Goal: Information Seeking & Learning: Compare options

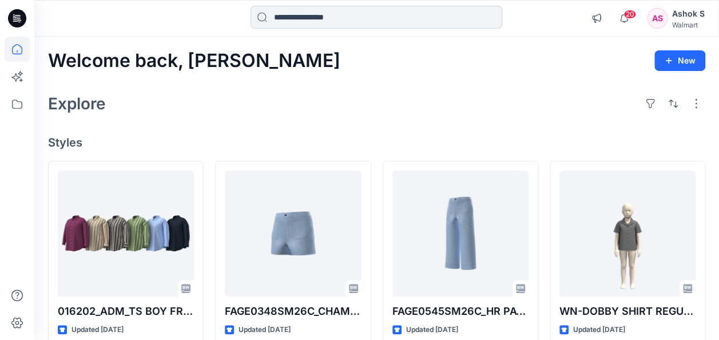
click at [316, 15] on input at bounding box center [377, 17] width 252 height 23
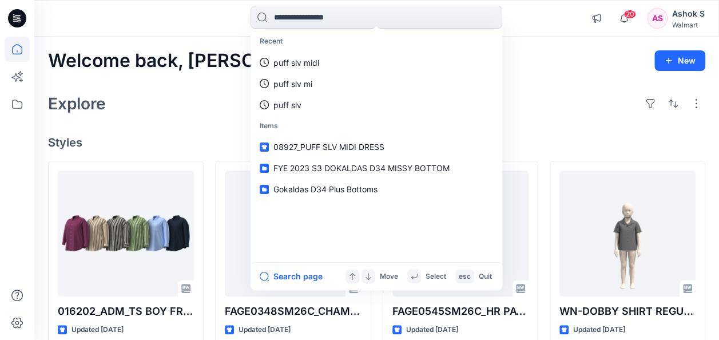
click at [546, 60] on div "Welcome back, Ashok New" at bounding box center [377, 60] width 658 height 21
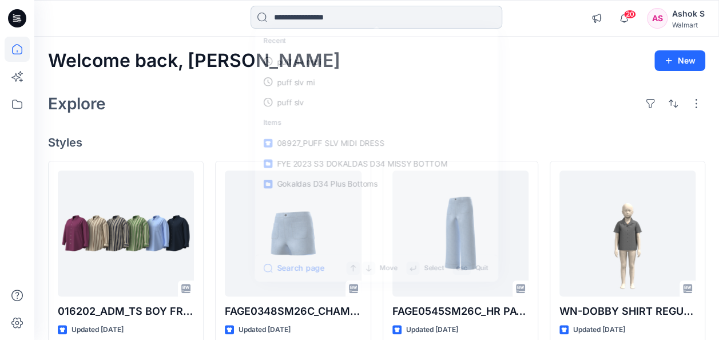
click at [287, 17] on input at bounding box center [377, 17] width 252 height 23
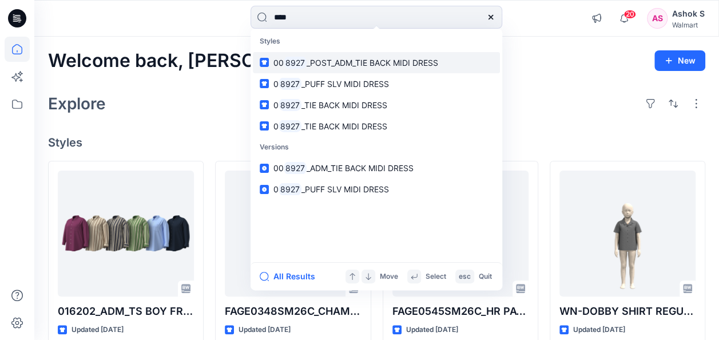
type input "****"
click at [331, 61] on span "_POST_ADM_TIE BACK MIDI DRESS" at bounding box center [373, 63] width 132 height 10
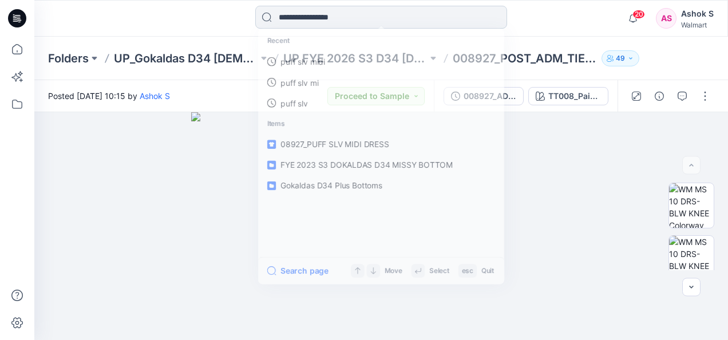
click at [325, 15] on input at bounding box center [381, 17] width 252 height 23
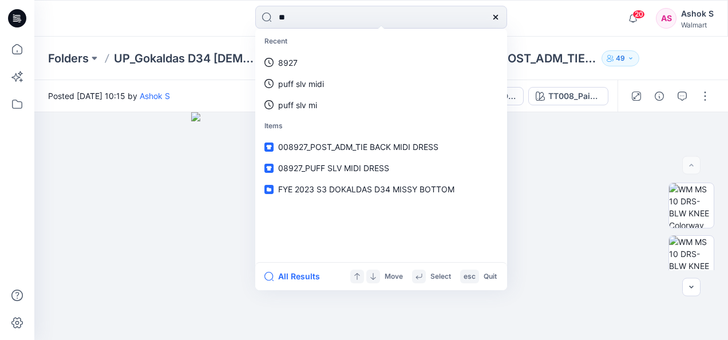
type input "*"
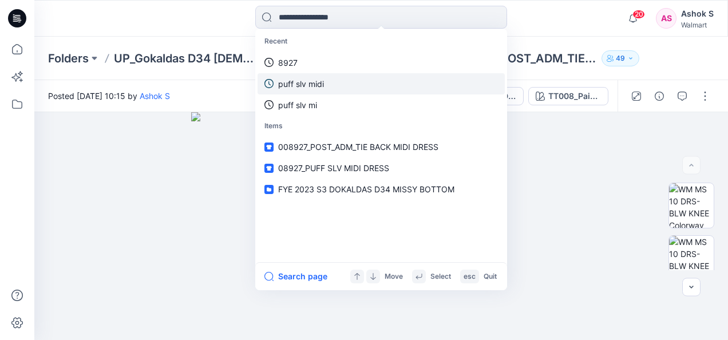
click at [290, 78] on p "puff slv midi" at bounding box center [301, 84] width 46 height 12
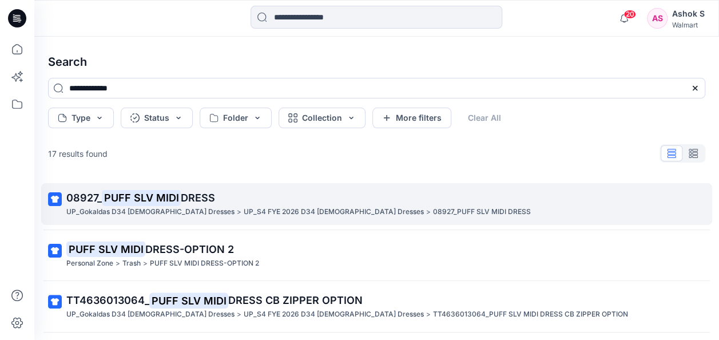
click at [171, 213] on p "UP_Gokaldas D34 [DEMOGRAPHIC_DATA] Dresses" at bounding box center [150, 212] width 168 height 12
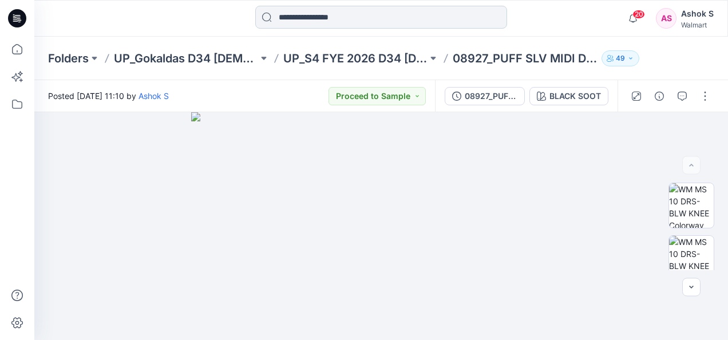
click at [308, 15] on input at bounding box center [381, 17] width 252 height 23
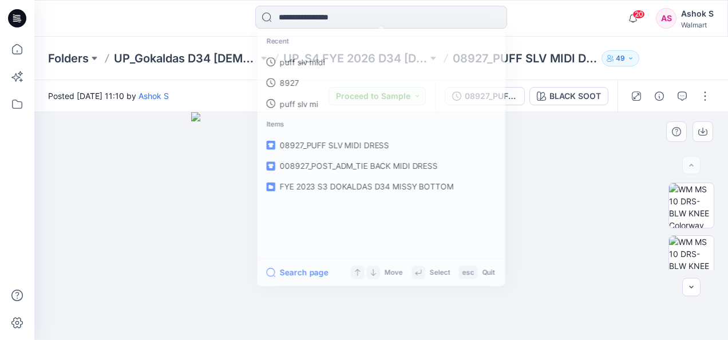
click at [569, 169] on img at bounding box center [380, 226] width 379 height 228
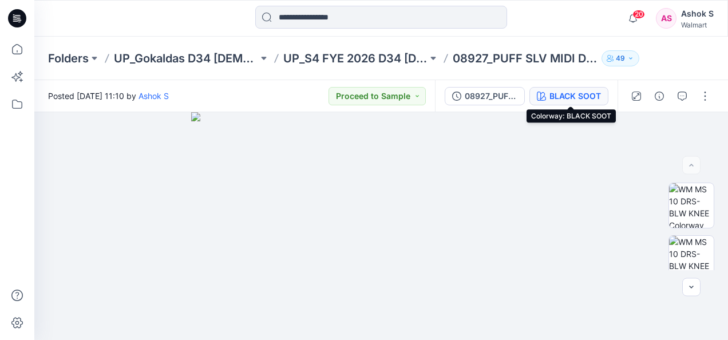
click at [570, 92] on div "BLACK SOOT" at bounding box center [575, 96] width 52 height 13
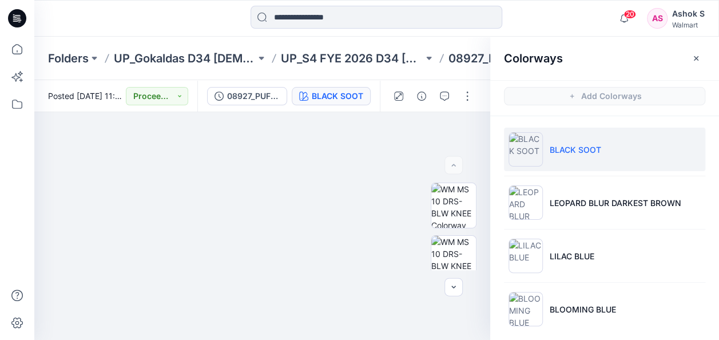
click at [521, 137] on img at bounding box center [526, 149] width 34 height 34
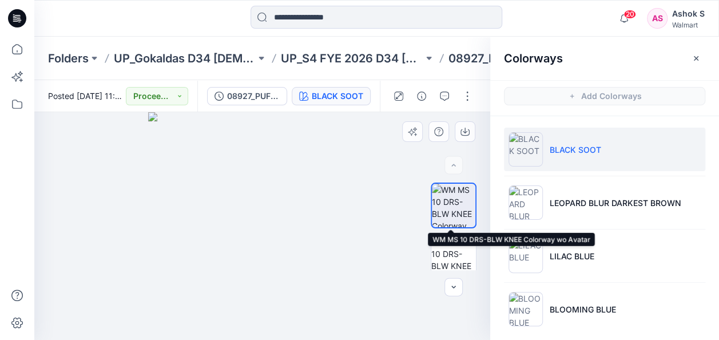
click at [443, 205] on img at bounding box center [453, 205] width 43 height 43
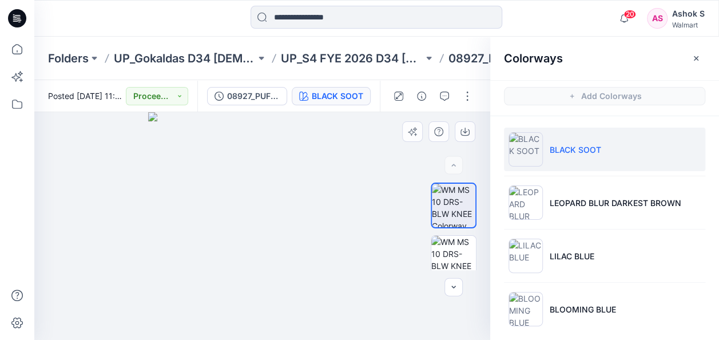
click at [333, 171] on img at bounding box center [262, 226] width 228 height 228
click at [208, 119] on img at bounding box center [262, 226] width 228 height 228
drag, startPoint x: 298, startPoint y: 19, endPoint x: 318, endPoint y: 27, distance: 21.6
click at [298, 19] on input at bounding box center [377, 17] width 252 height 23
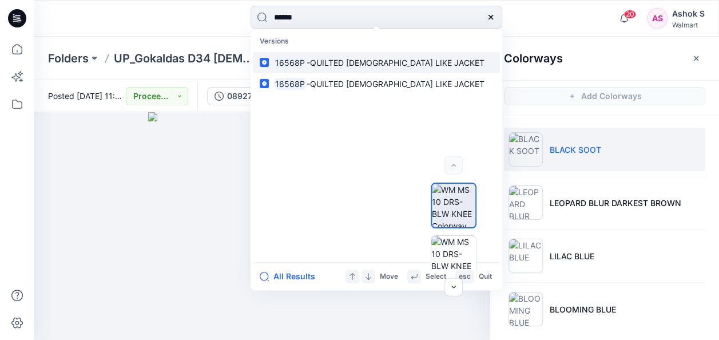
type input "******"
click at [337, 63] on span "-QUILTED [DEMOGRAPHIC_DATA] LIKE JACKET" at bounding box center [396, 63] width 178 height 10
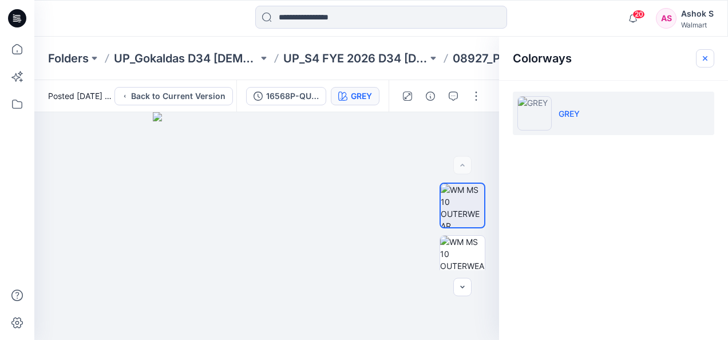
click at [700, 56] on icon "button" at bounding box center [704, 58] width 9 height 9
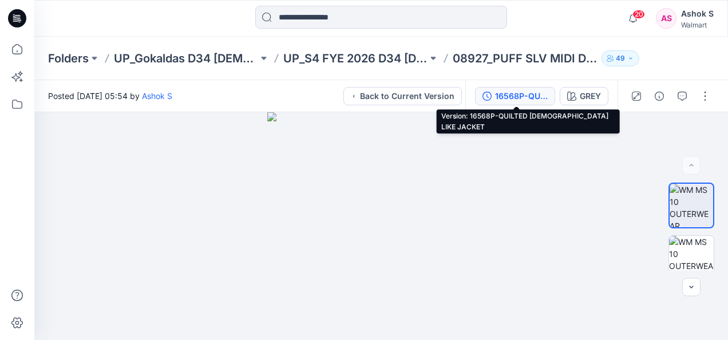
click at [510, 90] on div "16568P-QUILTED [DEMOGRAPHIC_DATA] LIKE JACKET" at bounding box center [521, 96] width 53 height 13
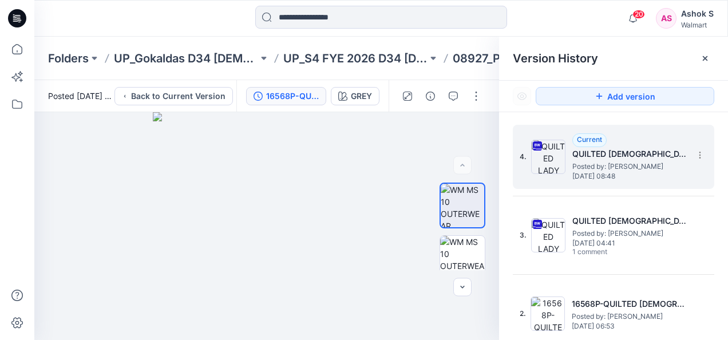
click at [551, 160] on img at bounding box center [548, 157] width 34 height 34
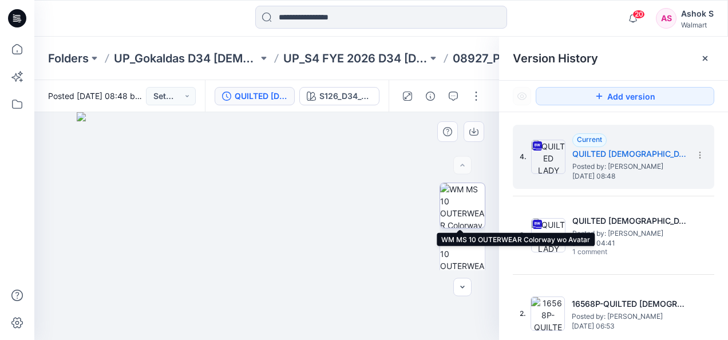
click at [467, 205] on img at bounding box center [462, 205] width 45 height 45
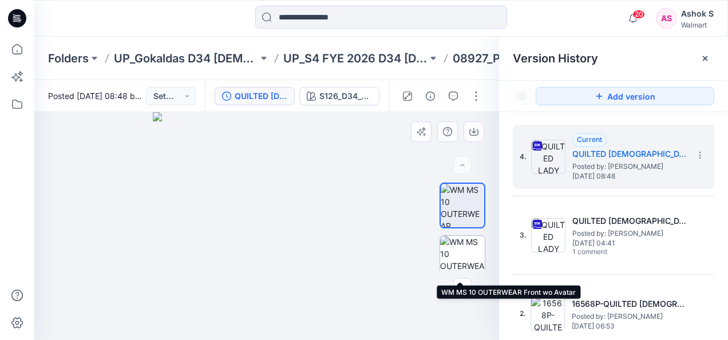
click at [464, 254] on img at bounding box center [462, 258] width 45 height 45
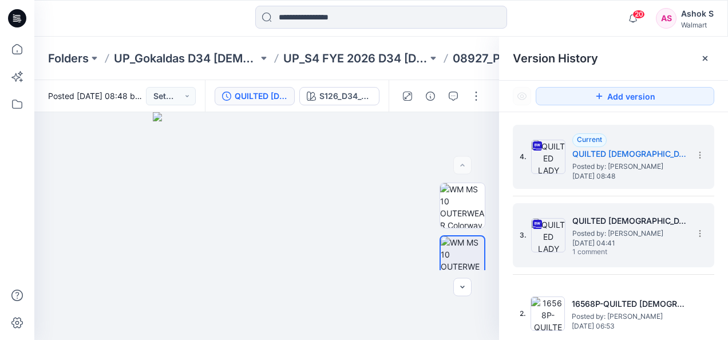
click at [549, 230] on img at bounding box center [548, 235] width 34 height 34
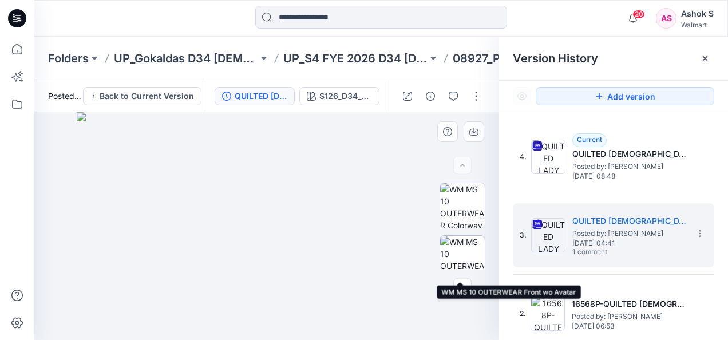
click at [448, 252] on img at bounding box center [462, 258] width 45 height 45
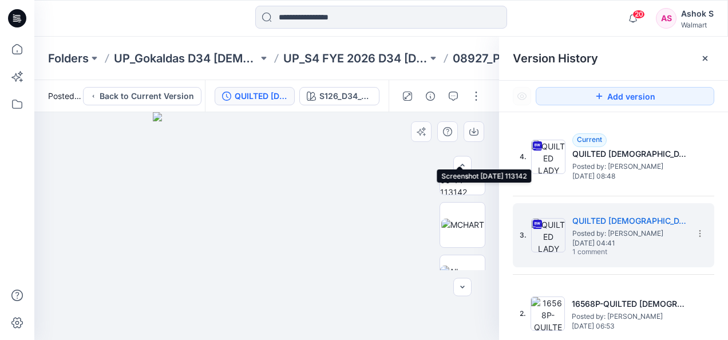
scroll to position [326, 0]
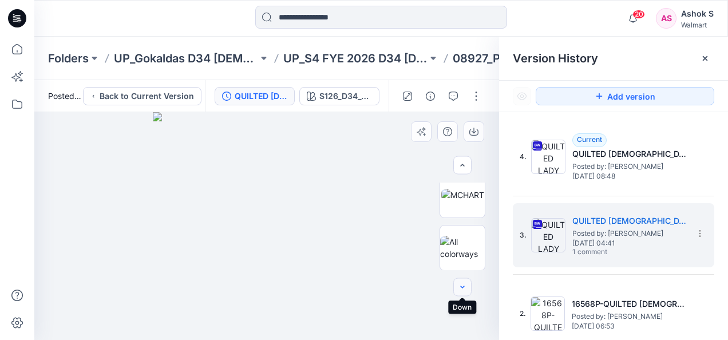
click at [465, 287] on icon "button" at bounding box center [462, 287] width 9 height 9
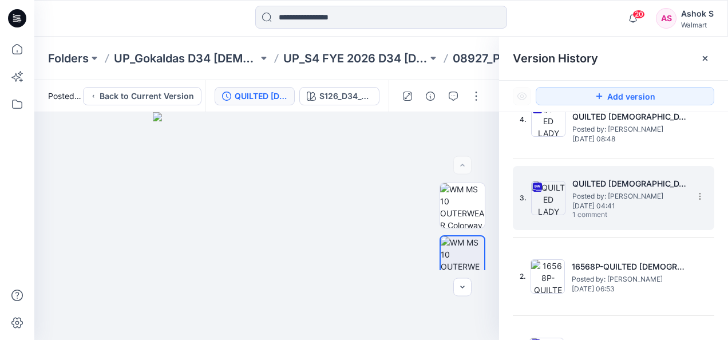
scroll to position [0, 0]
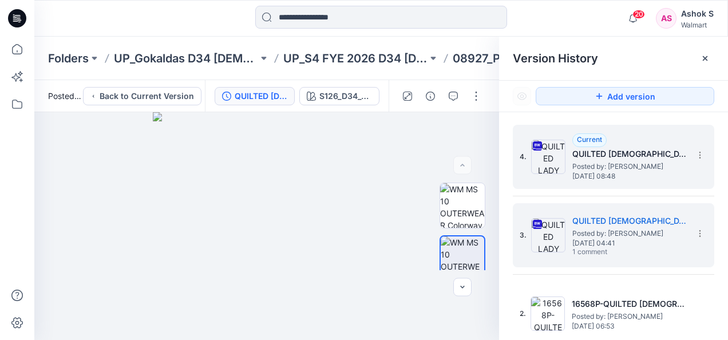
click at [581, 157] on h5 "QUILTED [DEMOGRAPHIC_DATA] LIKE JACKET" at bounding box center [629, 154] width 114 height 14
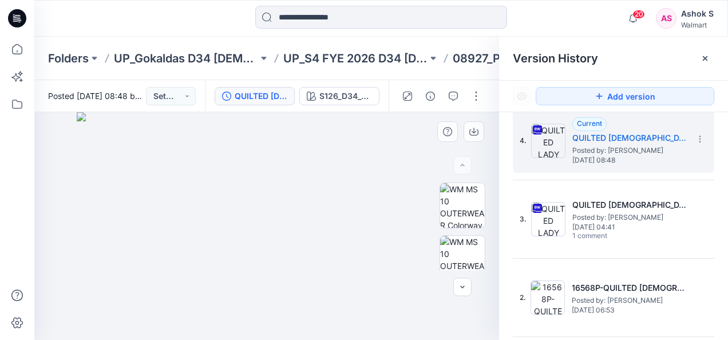
scroll to position [57, 0]
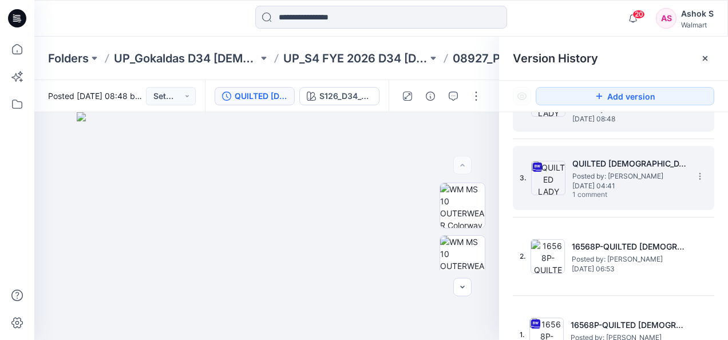
click at [564, 181] on img at bounding box center [548, 178] width 34 height 34
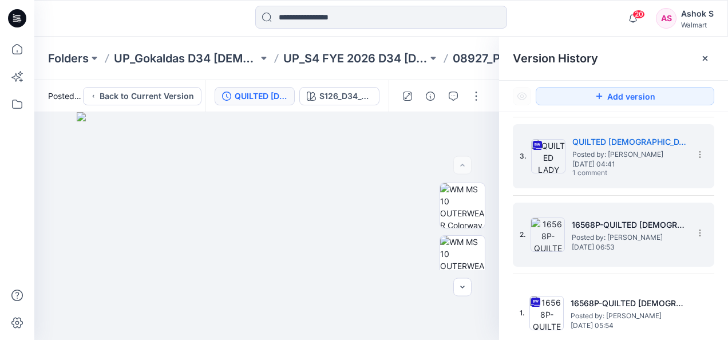
scroll to position [0, 0]
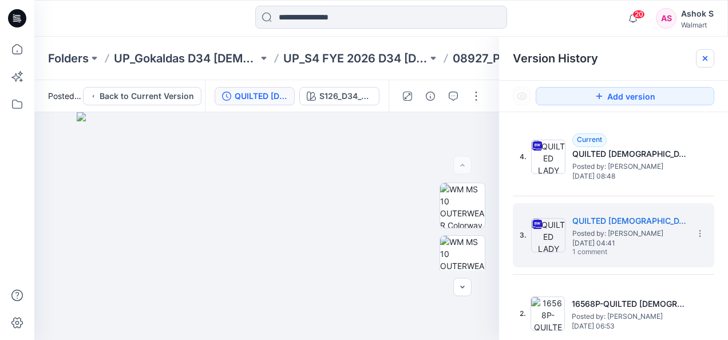
click at [710, 56] on div at bounding box center [705, 58] width 18 height 18
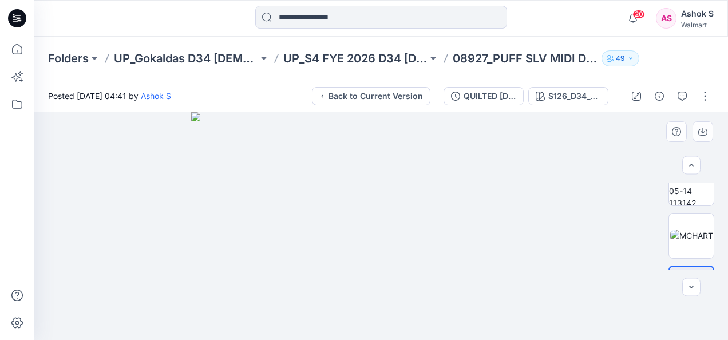
scroll to position [286, 0]
click at [569, 93] on div "S126_D34_TT048_Stylized Floral_Wine Punch_64cm" at bounding box center [574, 96] width 53 height 13
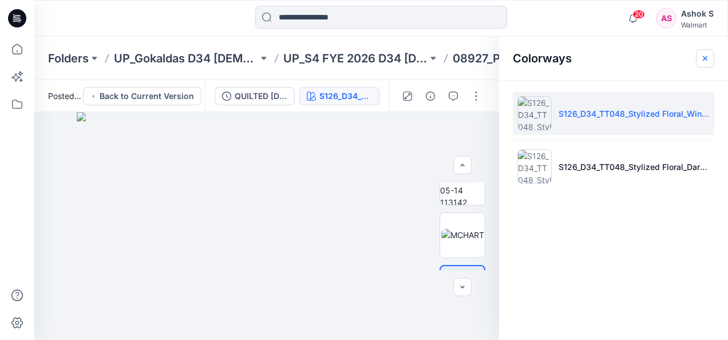
click at [711, 61] on button "button" at bounding box center [705, 58] width 18 height 18
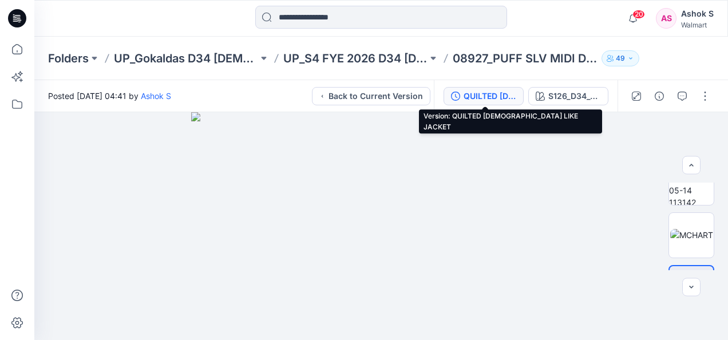
click at [480, 101] on div "QUILTED [DEMOGRAPHIC_DATA] LIKE JACKET" at bounding box center [490, 96] width 53 height 13
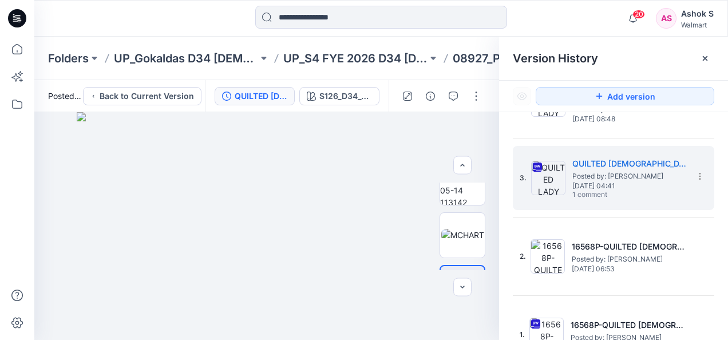
scroll to position [79, 0]
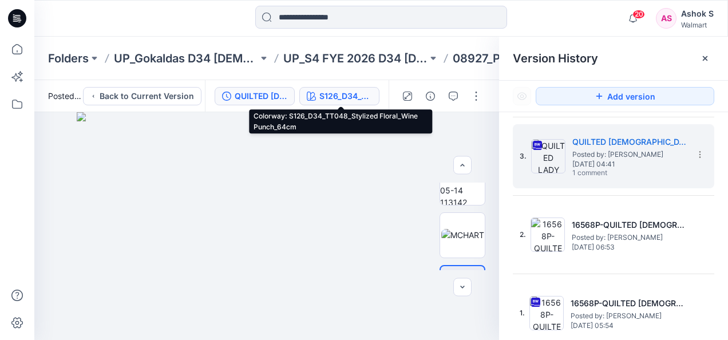
click at [318, 96] on button "S126_D34_TT048_Stylized Floral_Wine Punch_64cm" at bounding box center [339, 96] width 80 height 18
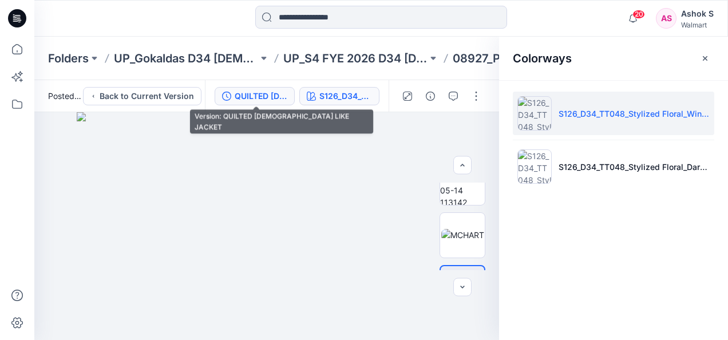
drag, startPoint x: 263, startPoint y: 81, endPoint x: 260, endPoint y: 94, distance: 14.2
click at [260, 94] on div "QUILTED [DEMOGRAPHIC_DATA] LIKE JACKET S126_D34_TT048_Stylized Floral_Wine Punc…" at bounding box center [297, 96] width 184 height 32
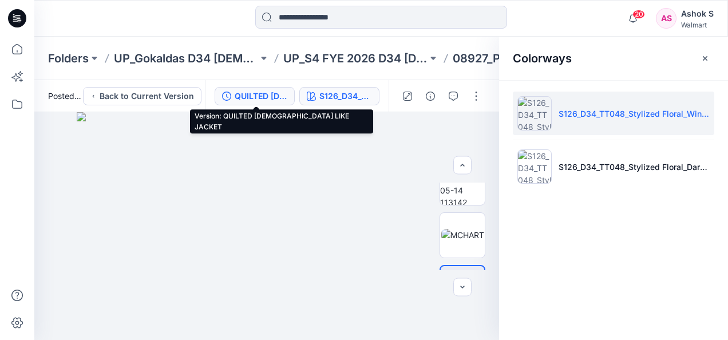
click at [260, 94] on div "QUILTED [DEMOGRAPHIC_DATA] LIKE JACKET" at bounding box center [261, 96] width 53 height 13
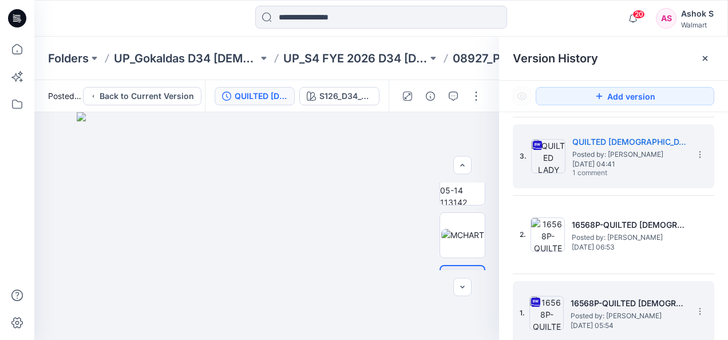
scroll to position [0, 0]
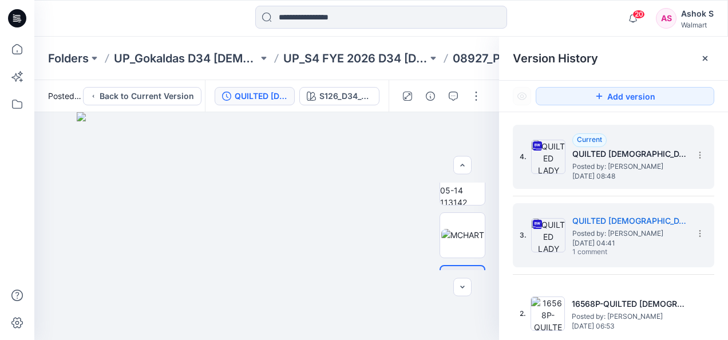
click at [641, 168] on span "Posted by: [PERSON_NAME]" at bounding box center [629, 166] width 114 height 11
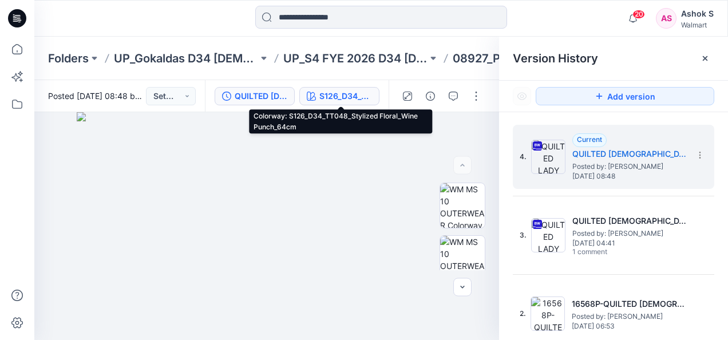
click at [333, 97] on div "S126_D34_TT048_Stylized Floral_Wine Punch_64cm" at bounding box center [345, 96] width 53 height 13
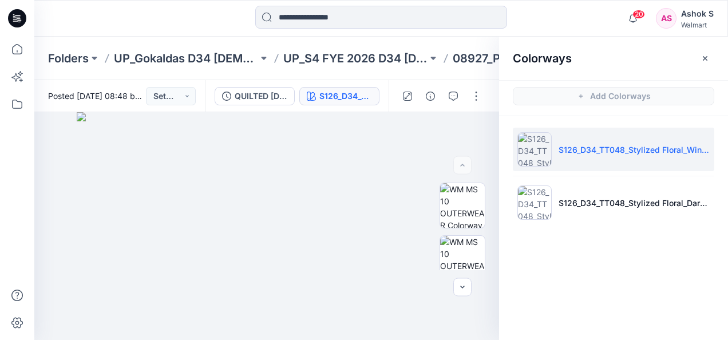
click at [619, 156] on li "S126_D34_TT048_Stylized Floral_Wine Punch_64cm" at bounding box center [613, 149] width 201 height 43
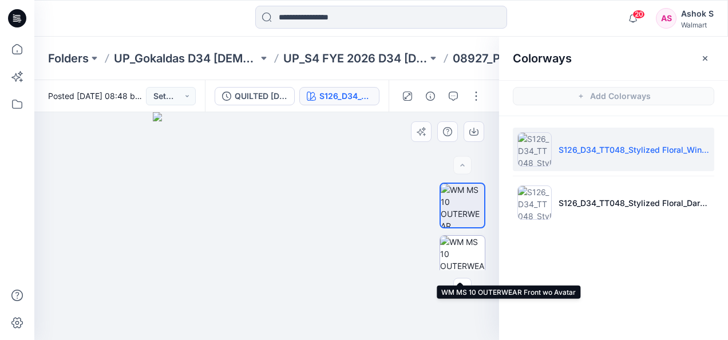
click at [463, 263] on img at bounding box center [462, 258] width 45 height 45
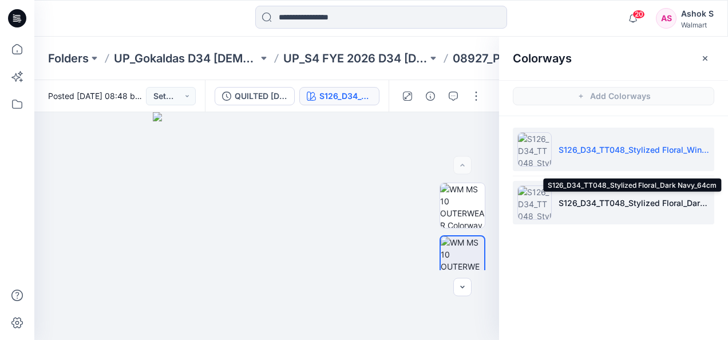
click at [595, 202] on p "S126_D34_TT048_Stylized Floral_Dark Navy_64cm" at bounding box center [634, 203] width 151 height 12
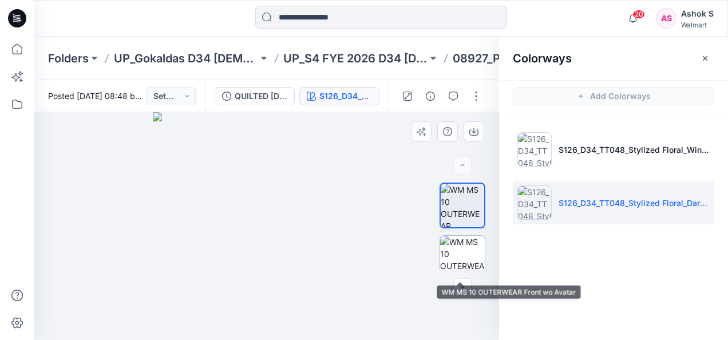
click at [457, 250] on img at bounding box center [462, 258] width 45 height 45
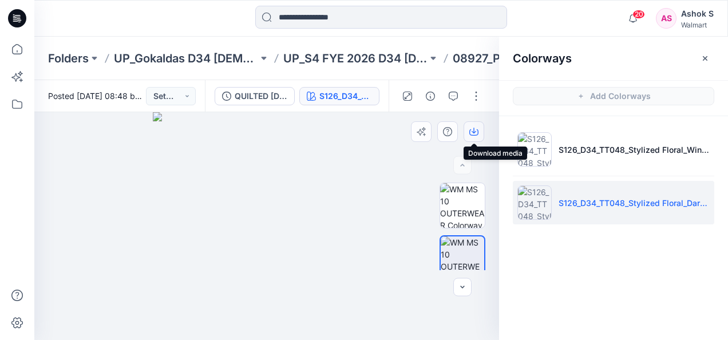
click at [474, 133] on icon "button" at bounding box center [474, 131] width 5 height 6
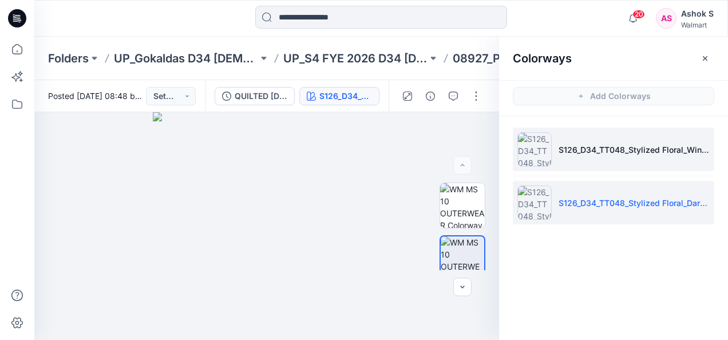
click at [538, 144] on img at bounding box center [534, 149] width 34 height 34
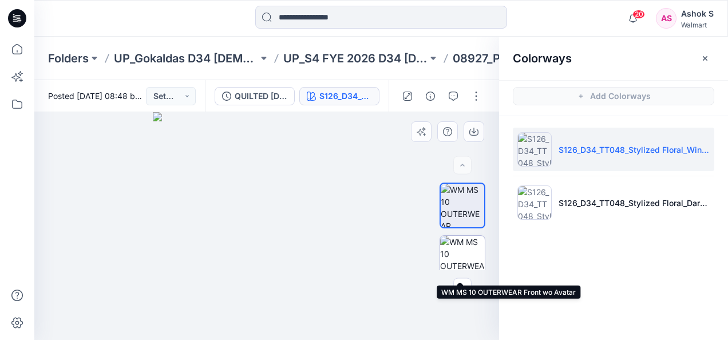
click at [458, 258] on img at bounding box center [462, 258] width 45 height 45
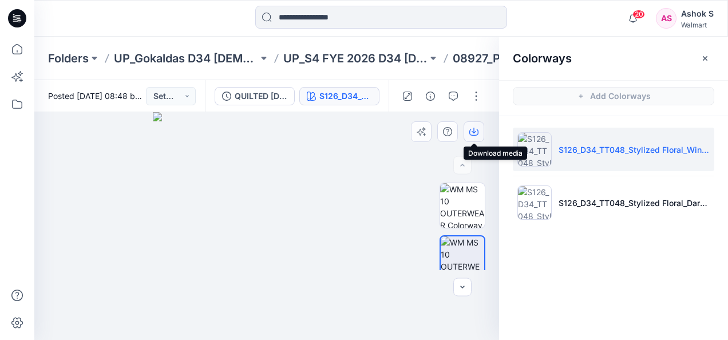
click at [477, 129] on icon "button" at bounding box center [473, 132] width 9 height 6
click at [592, 262] on div "Colorways Add Colorways S126_D34_TT048_Stylized Floral_Wine Punch_64cm S126_D34…" at bounding box center [613, 188] width 229 height 303
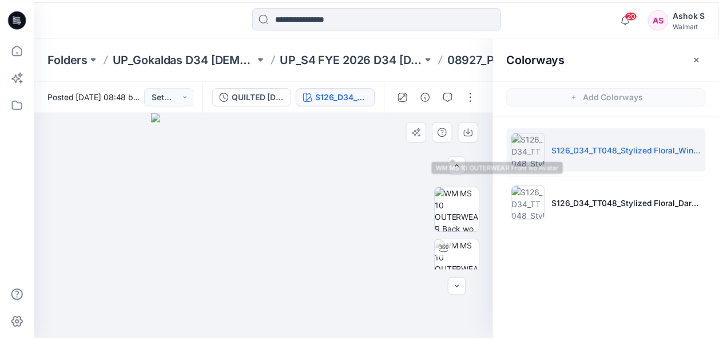
scroll to position [172, 0]
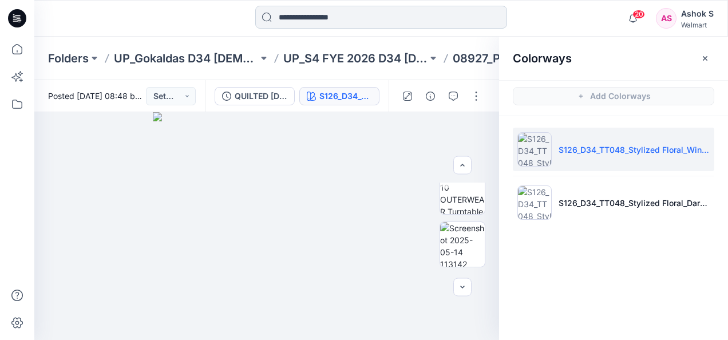
drag, startPoint x: 296, startPoint y: 17, endPoint x: 303, endPoint y: 17, distance: 6.9
click at [296, 17] on input at bounding box center [381, 17] width 252 height 23
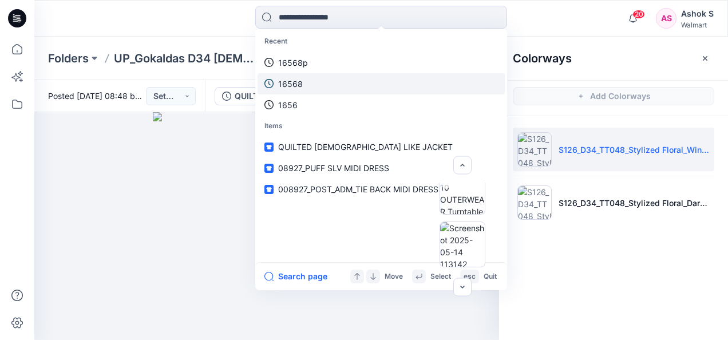
click at [299, 81] on p "16568" at bounding box center [290, 84] width 25 height 12
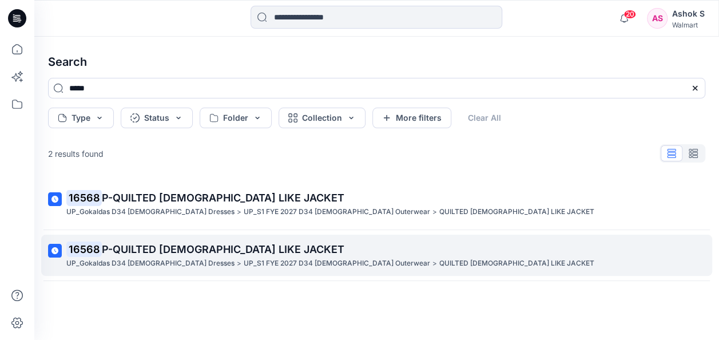
click at [185, 238] on link "16568 P-QUILTED [DEMOGRAPHIC_DATA] LIKE JACKET UP_Gokaldas D34 [DEMOGRAPHIC_DAT…" at bounding box center [376, 256] width 671 height 42
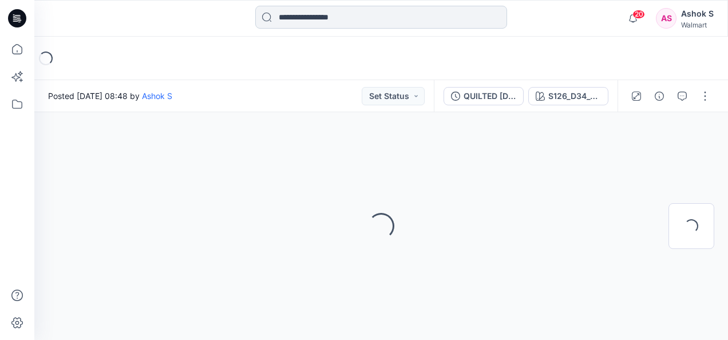
click at [323, 21] on input at bounding box center [381, 17] width 252 height 23
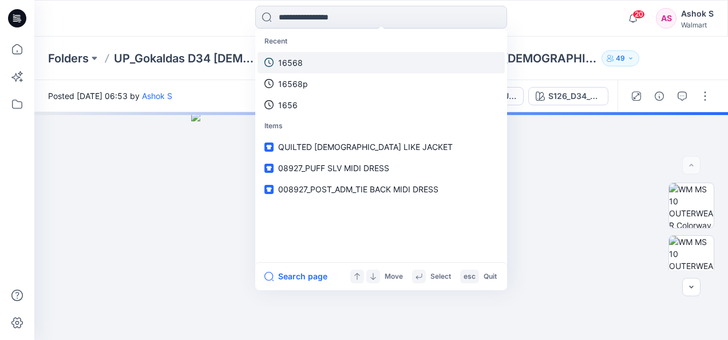
click at [308, 60] on link "16568" at bounding box center [381, 62] width 247 height 21
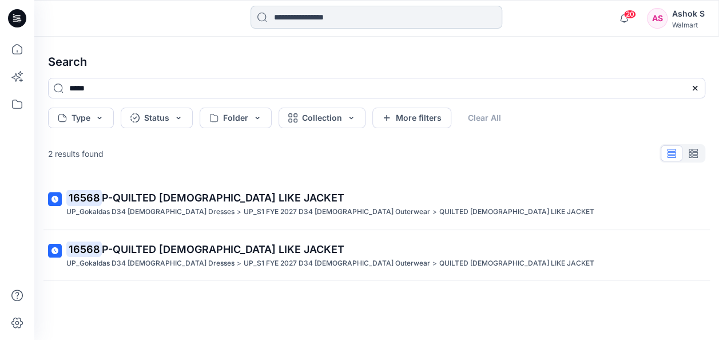
click at [320, 18] on input at bounding box center [377, 17] width 252 height 23
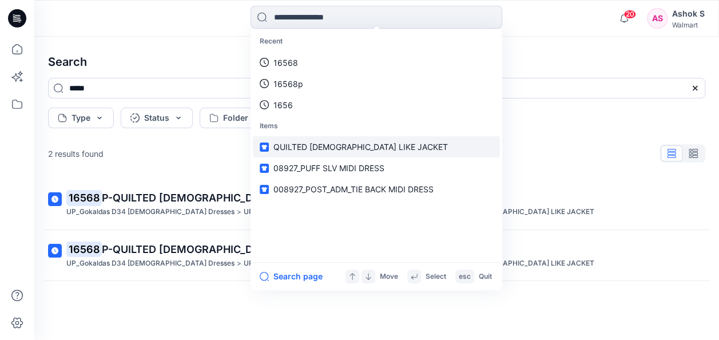
click at [318, 148] on span "QUILTED [DEMOGRAPHIC_DATA] LIKE JACKET" at bounding box center [361, 147] width 175 height 10
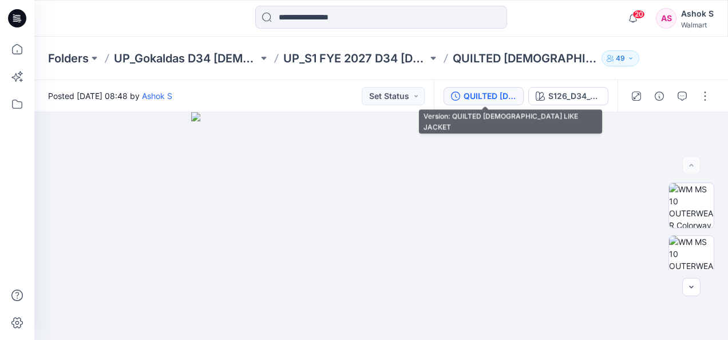
click at [493, 96] on div "QUILTED [DEMOGRAPHIC_DATA] LIKE JACKET" at bounding box center [490, 96] width 53 height 13
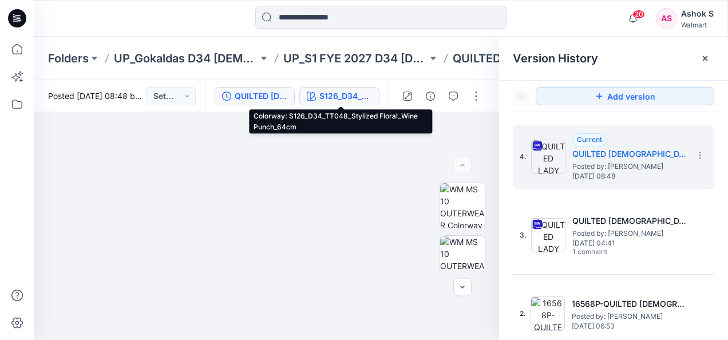
click at [327, 92] on div "S126_D34_TT048_Stylized Floral_Wine Punch_64cm" at bounding box center [345, 96] width 53 height 13
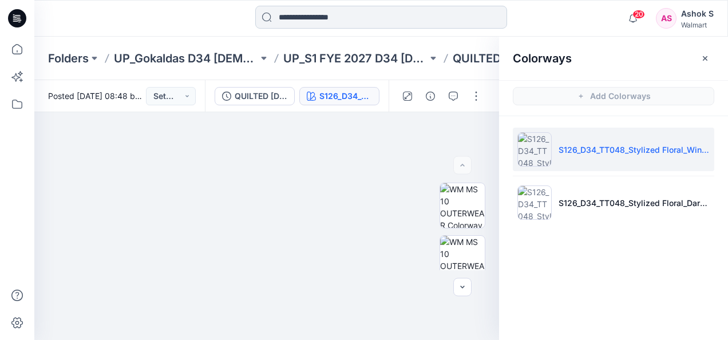
click at [339, 19] on input at bounding box center [381, 17] width 252 height 23
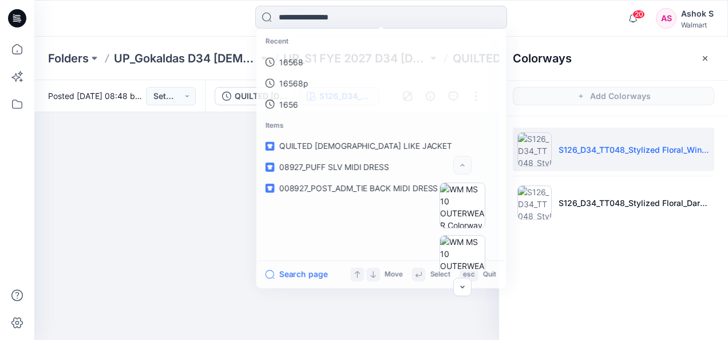
click at [645, 271] on div "Colorways Add Colorways S126_D34_TT048_Stylized Floral_Wine Punch_64cm S126_D34…" at bounding box center [613, 188] width 229 height 303
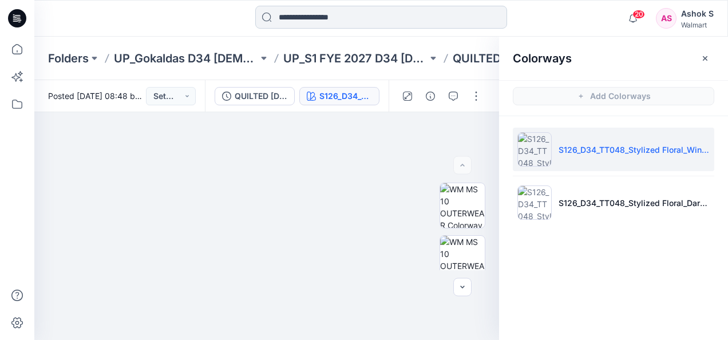
click at [328, 18] on input at bounding box center [381, 17] width 252 height 23
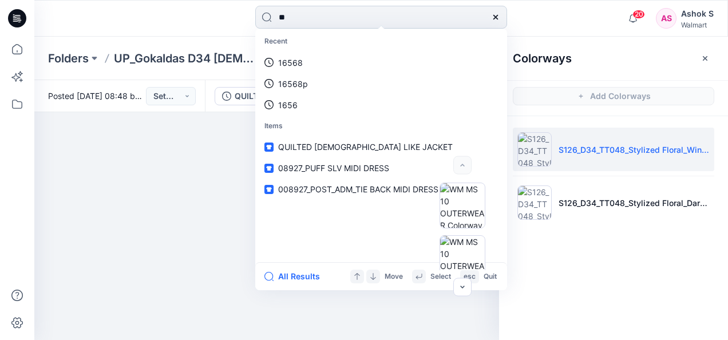
type input "*"
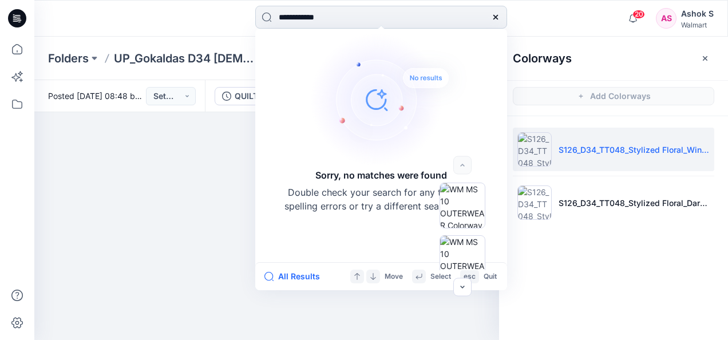
click at [350, 19] on input "**********" at bounding box center [381, 17] width 252 height 23
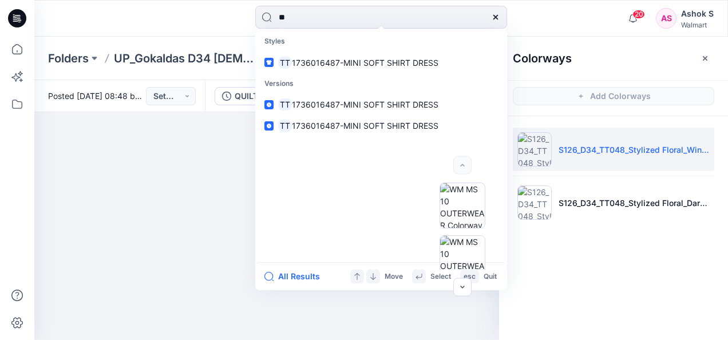
type input "*"
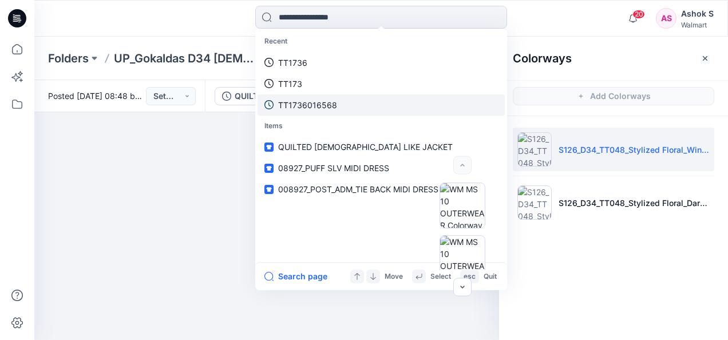
click at [316, 104] on p "TT1736016568" at bounding box center [307, 105] width 59 height 12
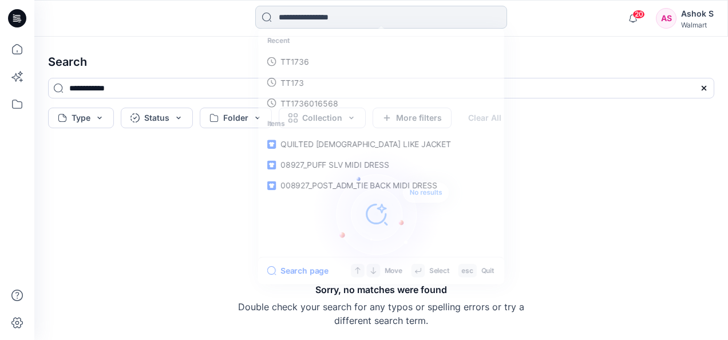
click at [320, 16] on input at bounding box center [381, 17] width 252 height 23
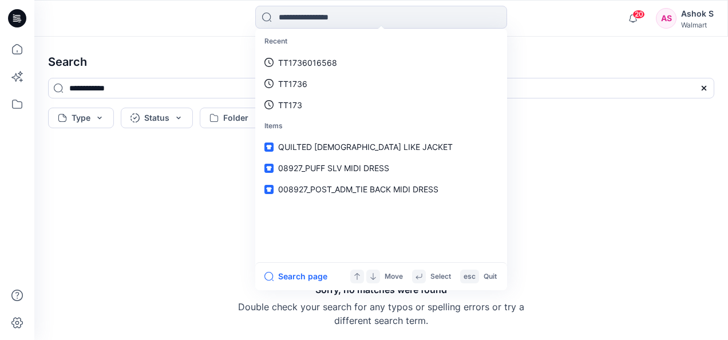
click at [605, 197] on div "Sorry, no matches were found Double check your search for any typos or spelling…" at bounding box center [381, 236] width 684 height 189
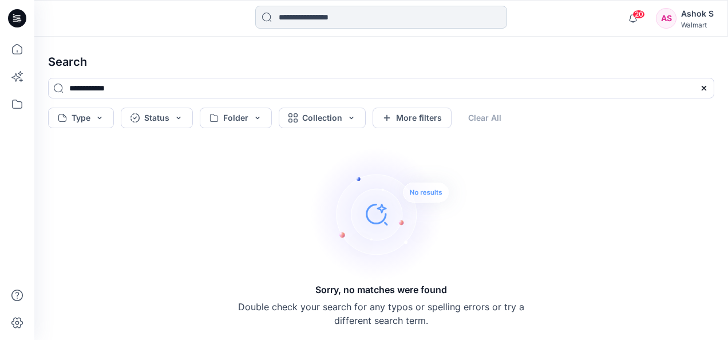
click at [314, 20] on input at bounding box center [381, 17] width 252 height 23
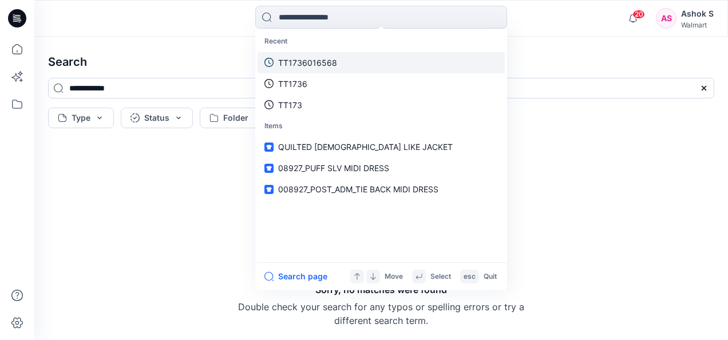
click at [330, 58] on p "TT1736016568" at bounding box center [307, 63] width 59 height 12
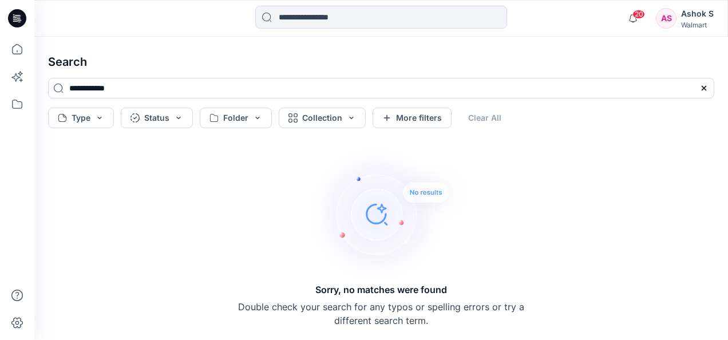
click at [386, 198] on img at bounding box center [390, 213] width 160 height 137
click at [383, 200] on img at bounding box center [390, 213] width 160 height 137
click at [312, 21] on input at bounding box center [381, 17] width 252 height 23
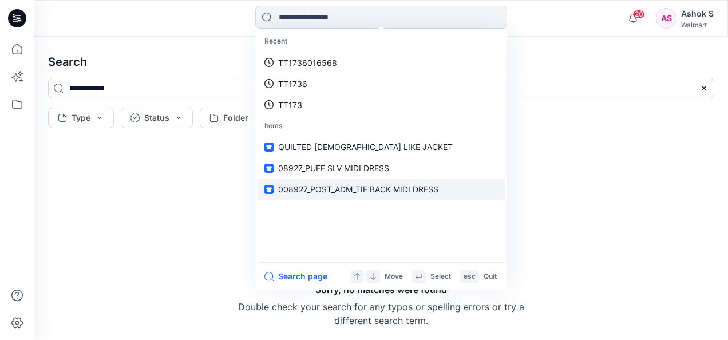
type input "*"
type input "***"
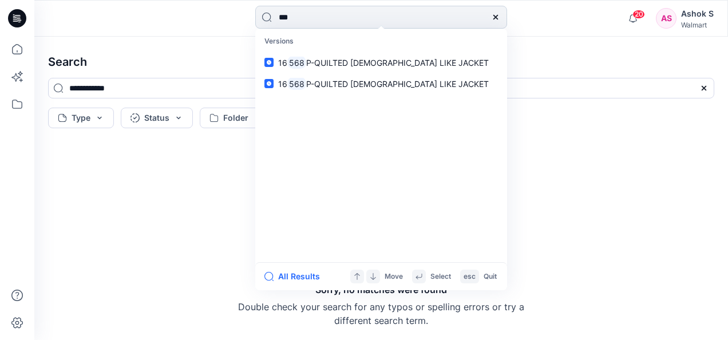
click at [298, 15] on input "***" at bounding box center [381, 17] width 252 height 23
drag, startPoint x: 306, startPoint y: 15, endPoint x: 248, endPoint y: 17, distance: 57.3
click at [248, 17] on div "*** Versions 16 568 P-QUILTED [DEMOGRAPHIC_DATA] LIKE JACKET 16 568 P-QUILTED […" at bounding box center [381, 18] width 347 height 25
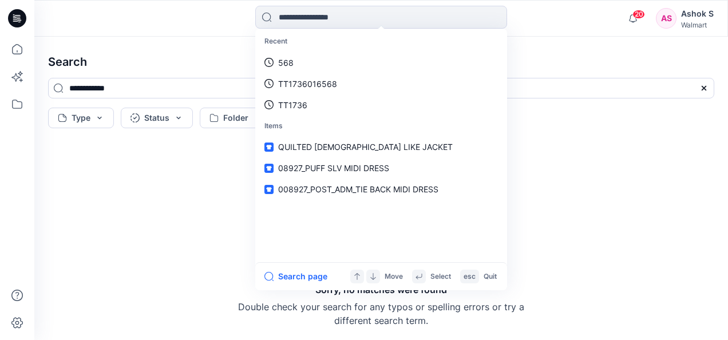
click at [575, 163] on div "Sorry, no matches were found Double check your search for any typos or spelling…" at bounding box center [381, 236] width 684 height 189
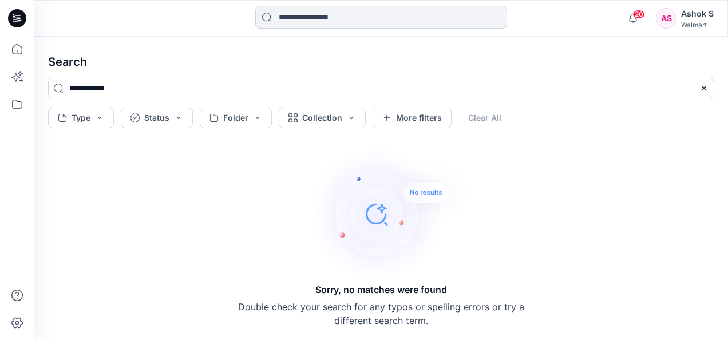
click at [370, 14] on input at bounding box center [381, 17] width 252 height 23
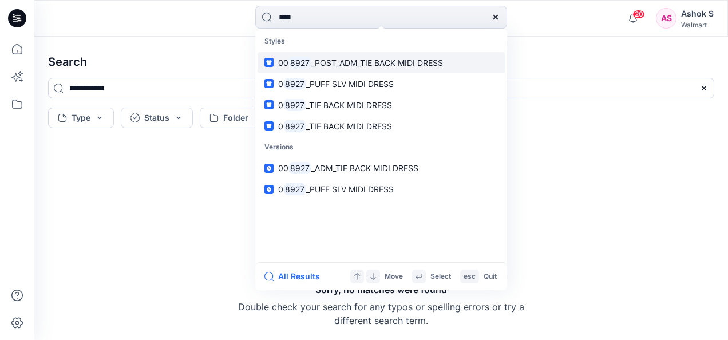
type input "****"
click at [327, 62] on span "_POST_ADM_TIE BACK MIDI DRESS" at bounding box center [377, 63] width 132 height 10
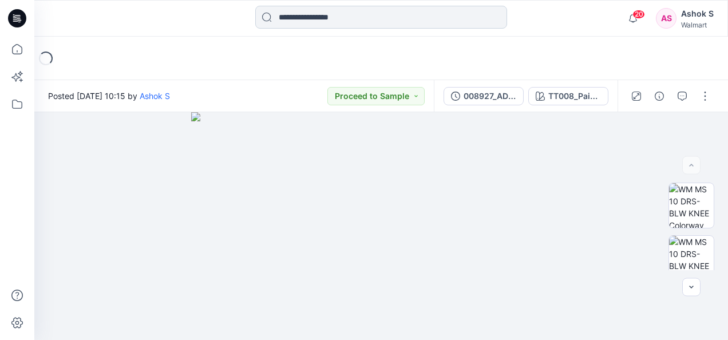
click at [331, 11] on input at bounding box center [381, 17] width 252 height 23
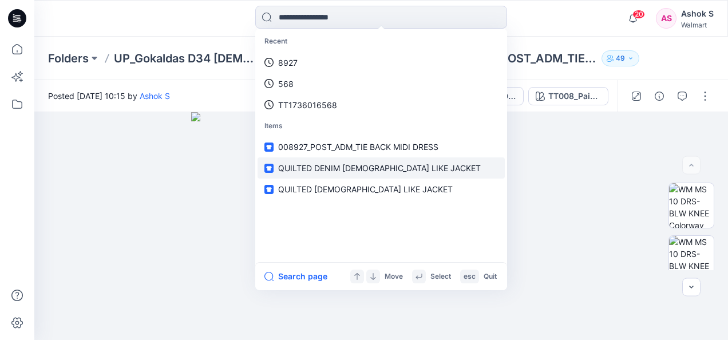
click at [333, 164] on span "QUILTED DENIM [DEMOGRAPHIC_DATA] LIKE JACKET" at bounding box center [379, 168] width 203 height 10
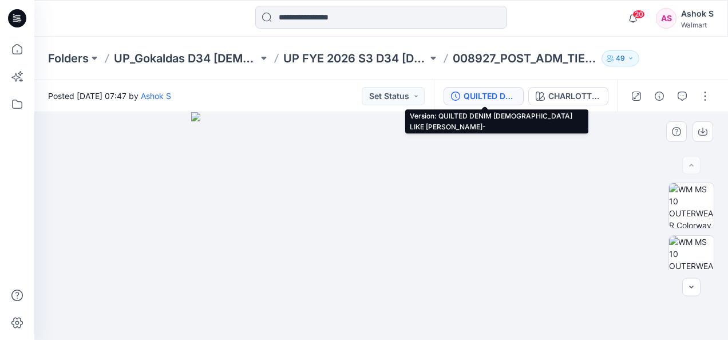
click at [479, 93] on div "QUILTED DENIM [DEMOGRAPHIC_DATA] LIKE JACKET-" at bounding box center [490, 96] width 53 height 13
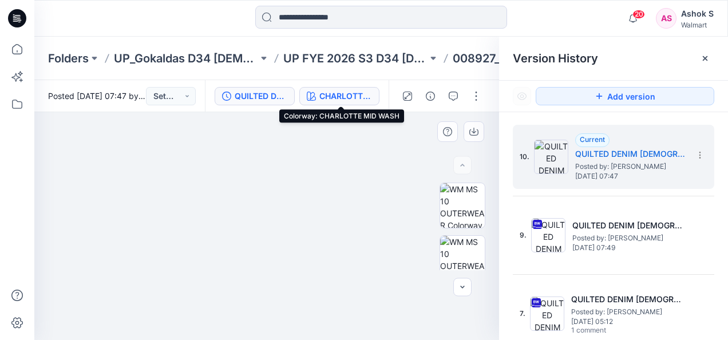
click at [361, 93] on div "CHARLOTTE MID WASH" at bounding box center [345, 96] width 53 height 13
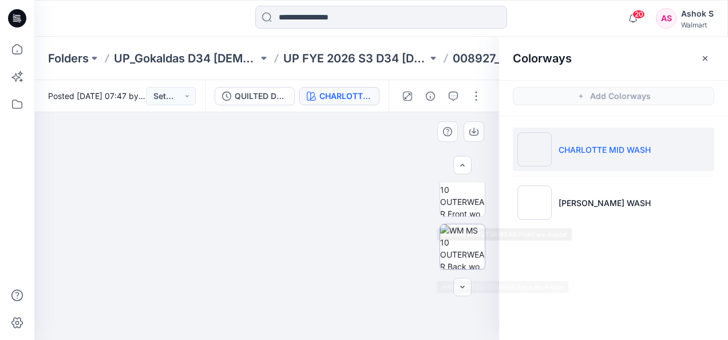
scroll to position [57, 0]
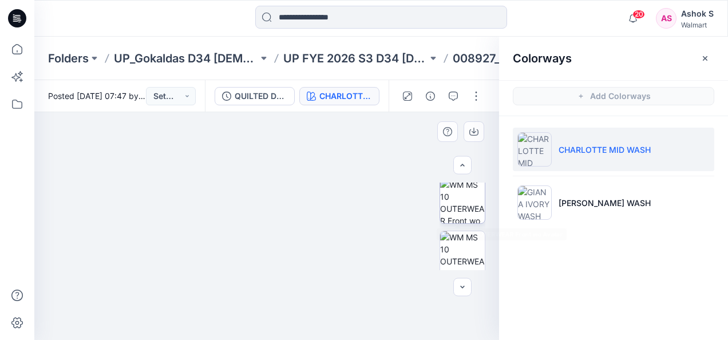
click at [470, 193] on img at bounding box center [462, 201] width 45 height 45
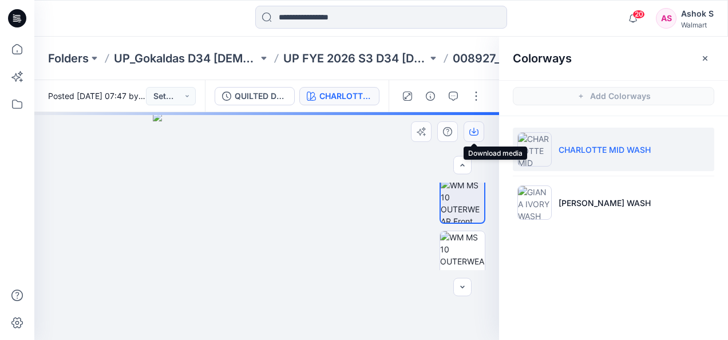
click at [470, 133] on icon "button" at bounding box center [473, 131] width 9 height 9
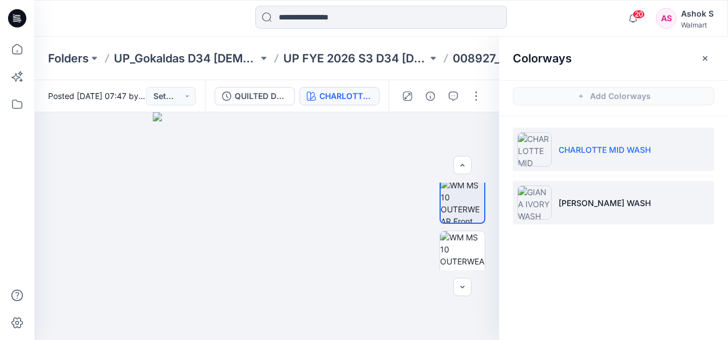
click at [545, 206] on img at bounding box center [534, 202] width 34 height 34
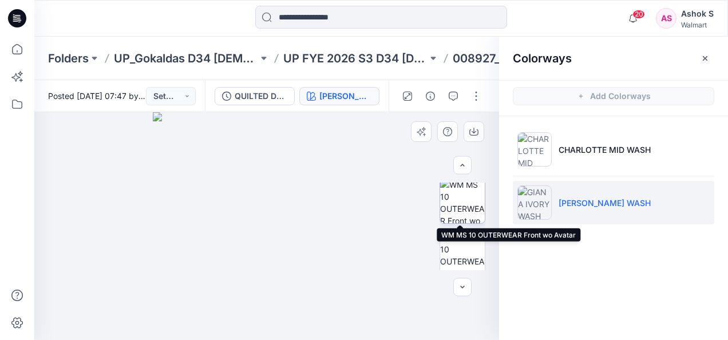
click at [458, 199] on img at bounding box center [462, 201] width 45 height 45
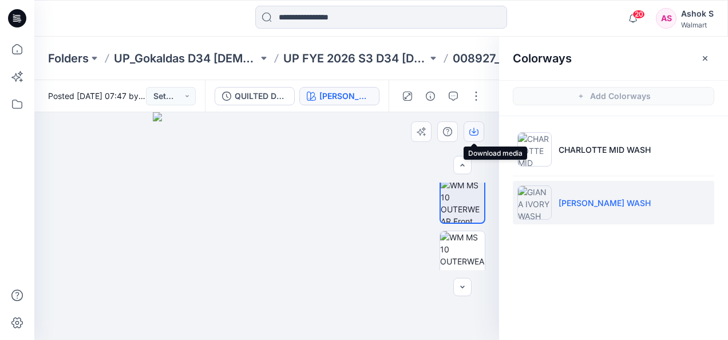
click at [475, 132] on icon "button" at bounding box center [474, 131] width 5 height 6
click at [304, 19] on input at bounding box center [381, 17] width 252 height 23
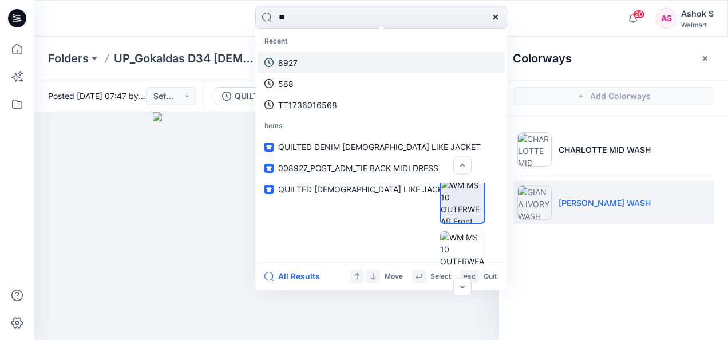
type input "*"
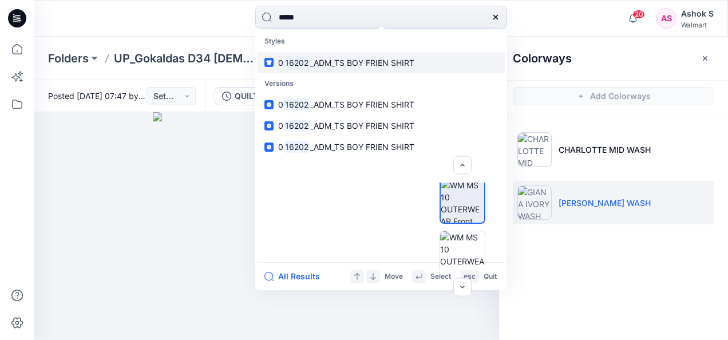
type input "*****"
click at [339, 63] on span "_ADM_TS BOY FRIEN SHIRT" at bounding box center [362, 63] width 104 height 10
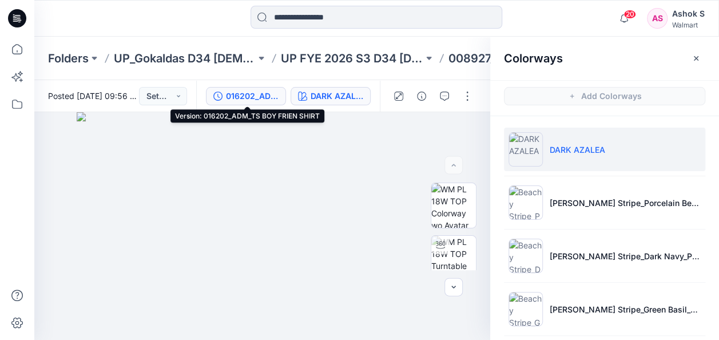
click at [252, 96] on div "016202_ADM_TS BOY FRIEN SHIRT" at bounding box center [252, 96] width 53 height 13
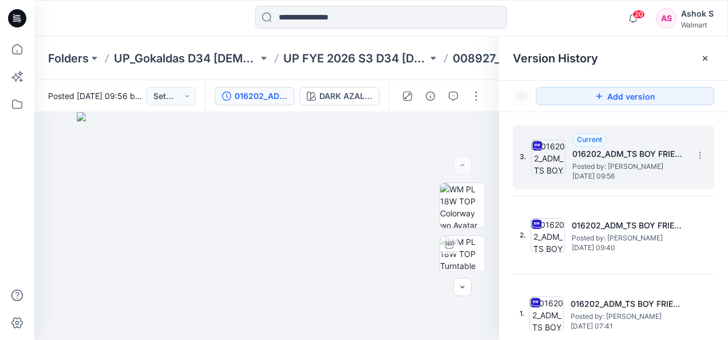
click at [609, 155] on h5 "016202_ADM_TS BOY FRIEN SHIRT" at bounding box center [629, 154] width 114 height 14
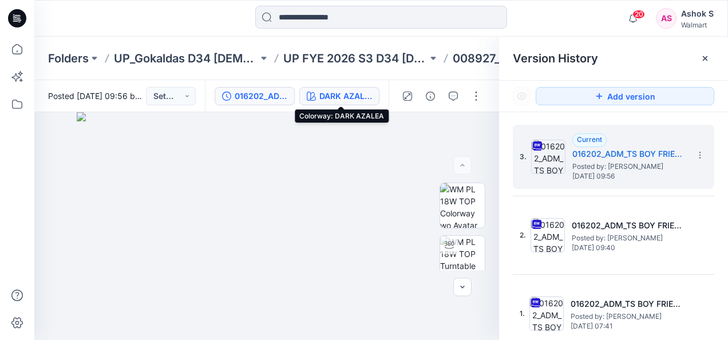
click at [355, 94] on div "DARK AZALEA" at bounding box center [345, 96] width 53 height 13
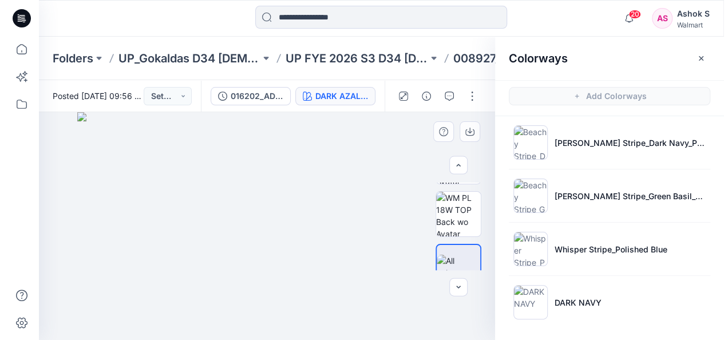
scroll to position [168, 0]
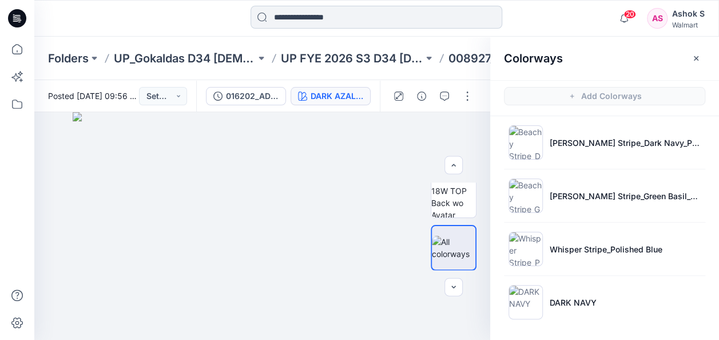
click at [348, 14] on input at bounding box center [377, 17] width 252 height 23
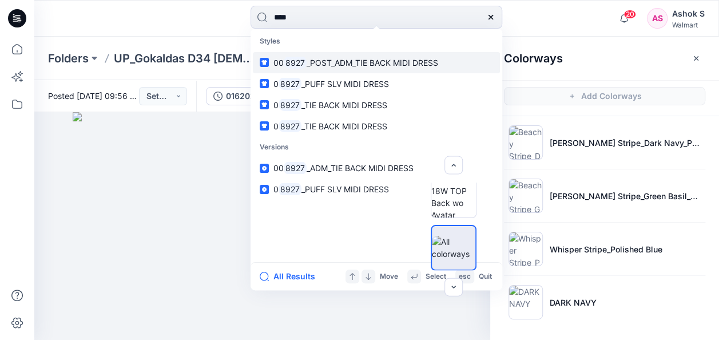
type input "****"
click at [332, 66] on span "_POST_ADM_TIE BACK MIDI DRESS" at bounding box center [373, 63] width 132 height 10
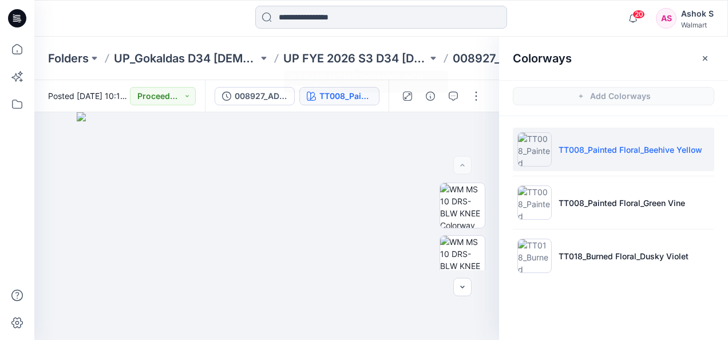
click at [316, 17] on input at bounding box center [381, 17] width 252 height 23
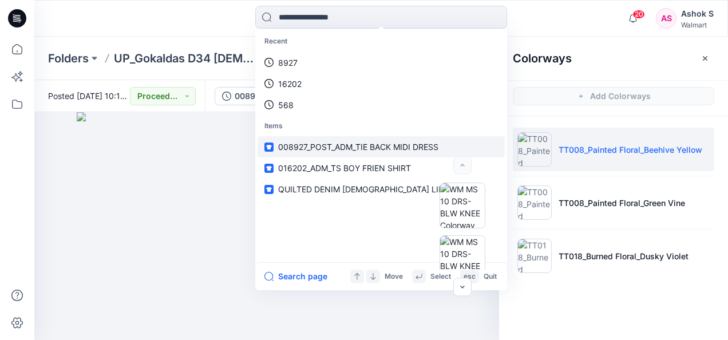
click at [312, 149] on span "008927_POST_ADM_TIE BACK MIDI DRESS" at bounding box center [358, 147] width 160 height 10
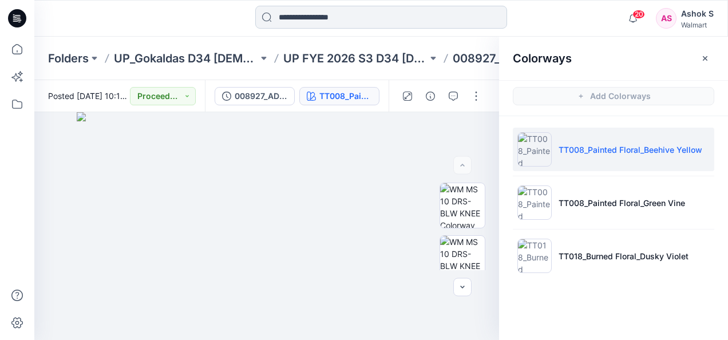
click at [306, 17] on input at bounding box center [381, 17] width 252 height 23
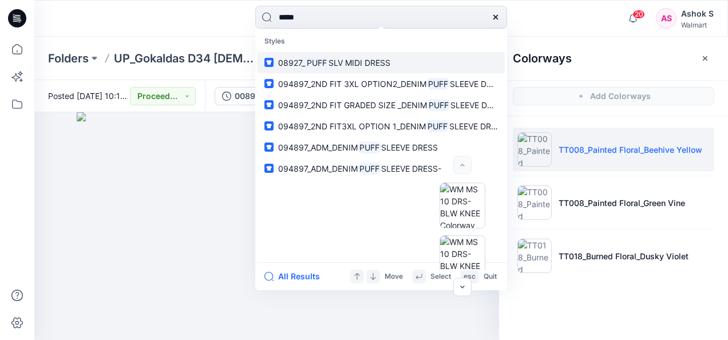
type input "****"
click at [331, 63] on span "SLV MIDI DRESS" at bounding box center [359, 63] width 62 height 10
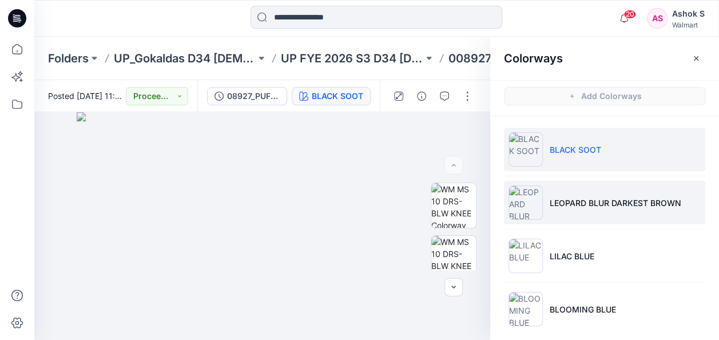
scroll to position [7, 0]
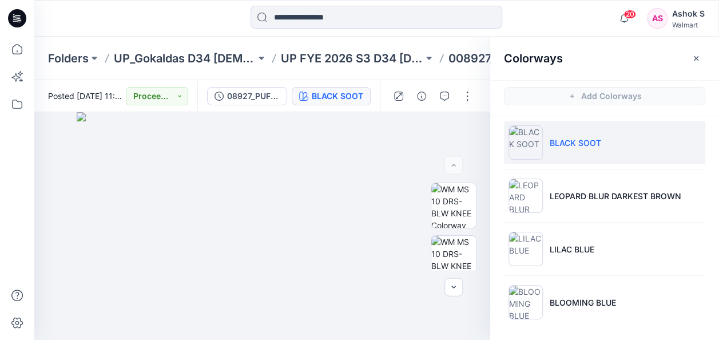
click at [567, 137] on p "BLACK SOOT" at bounding box center [576, 143] width 52 height 12
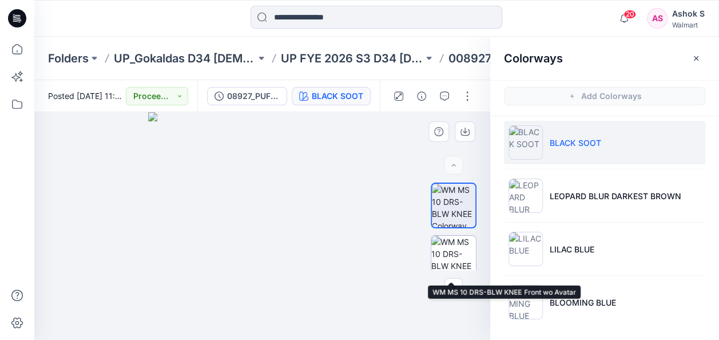
click at [450, 246] on img at bounding box center [453, 258] width 45 height 45
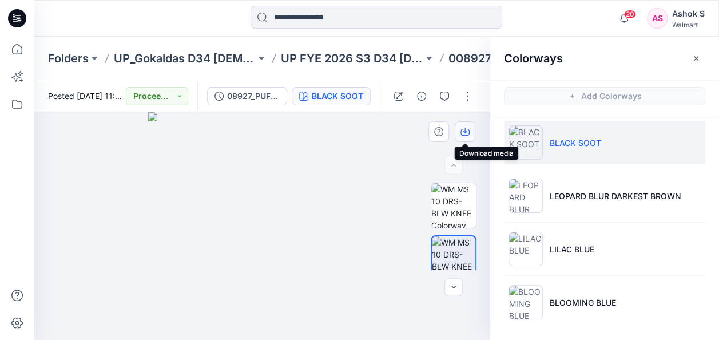
click at [464, 126] on button "button" at bounding box center [465, 131] width 21 height 21
click at [464, 128] on icon "button" at bounding box center [465, 131] width 9 height 9
click at [360, 148] on img at bounding box center [262, 226] width 228 height 228
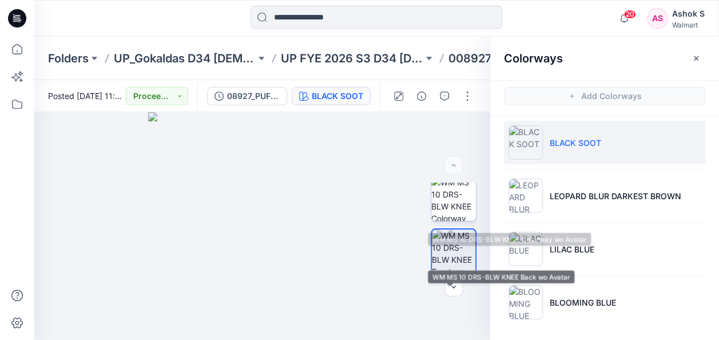
scroll to position [0, 0]
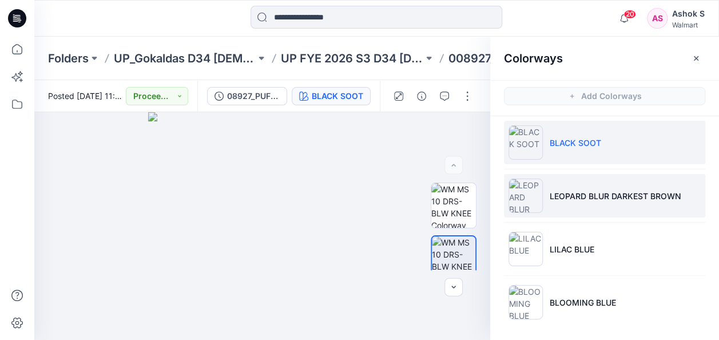
click at [550, 191] on p "LEOPARD BLUR DARKEST BROWN" at bounding box center [616, 196] width 132 height 12
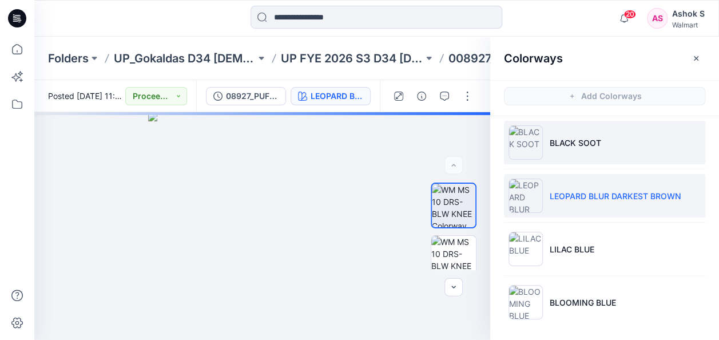
click at [565, 133] on li "BLACK SOOT" at bounding box center [604, 142] width 201 height 43
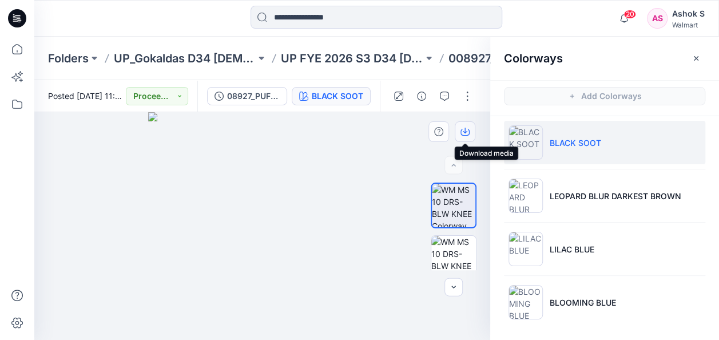
click at [464, 130] on icon "button" at bounding box center [465, 131] width 9 height 9
click at [383, 255] on div at bounding box center [262, 226] width 456 height 228
